Goal: Information Seeking & Learning: Learn about a topic

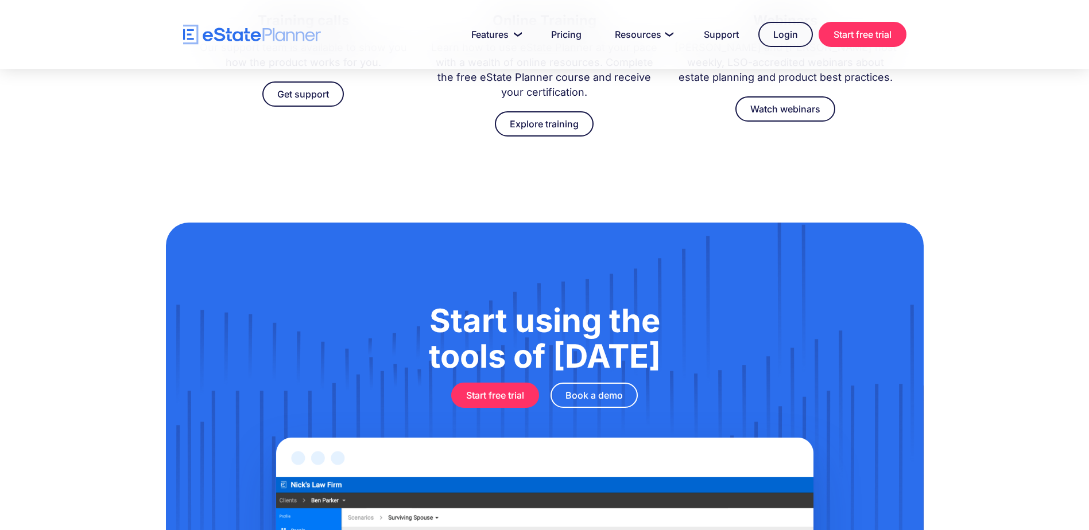
scroll to position [3757, 0]
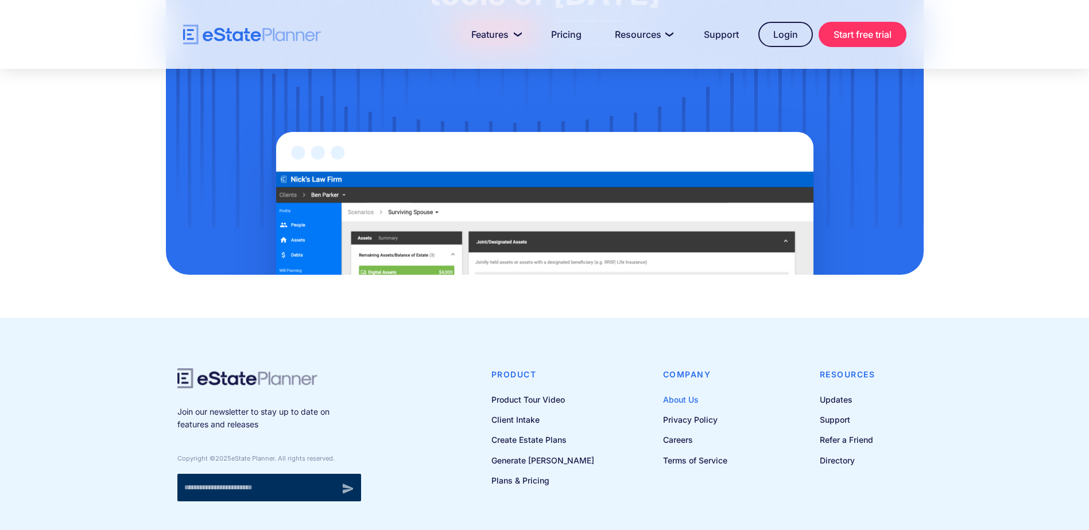
click at [687, 393] on link "About Us" at bounding box center [695, 400] width 64 height 14
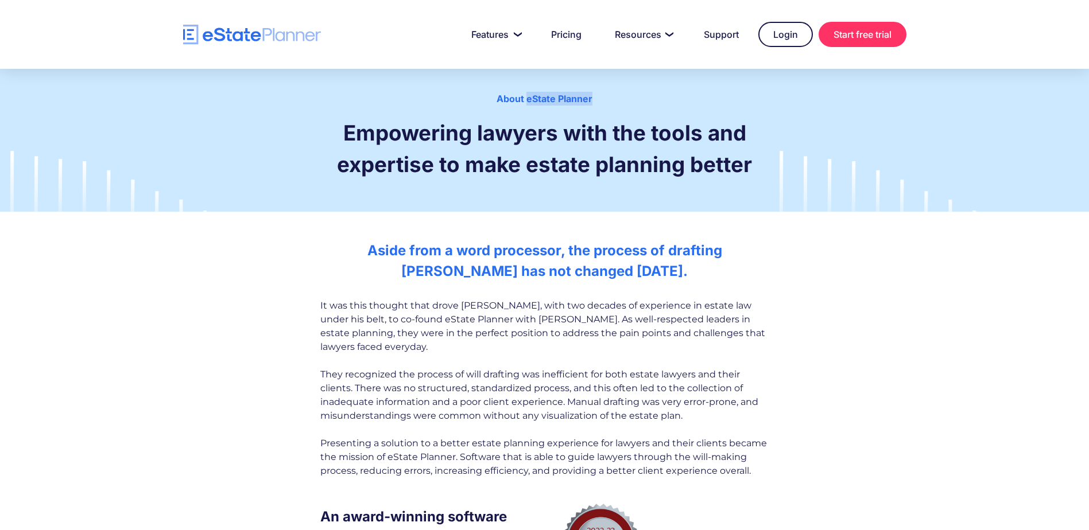
drag, startPoint x: 528, startPoint y: 98, endPoint x: 592, endPoint y: 92, distance: 64.0
click at [592, 92] on div "About eState Planner" at bounding box center [544, 99] width 928 height 14
copy div "eState Planner"
